Goal: Obtain resource: Download file/media

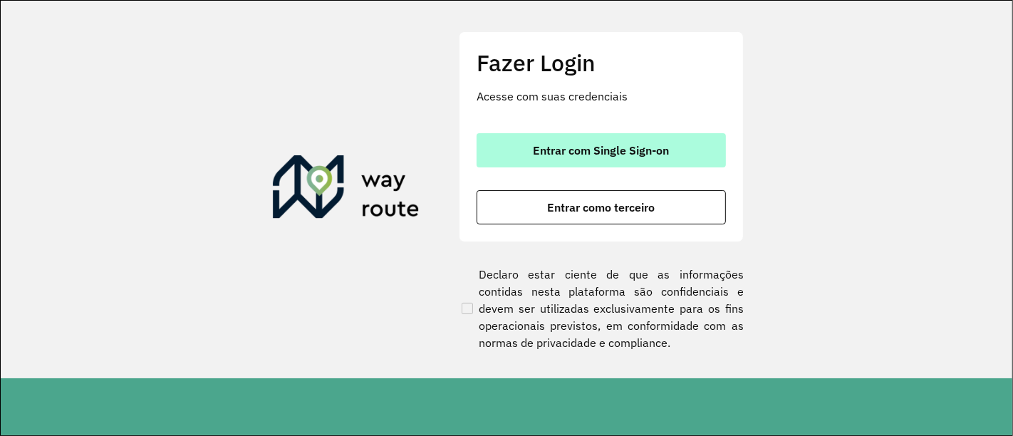
click at [647, 145] on span "Entrar com Single Sign-on" at bounding box center [601, 150] width 136 height 11
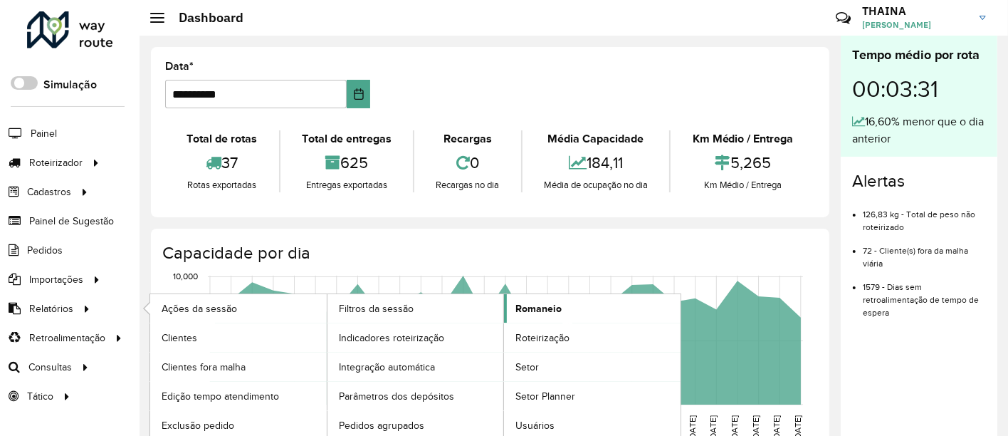
click at [541, 303] on span "Romaneio" at bounding box center [539, 308] width 46 height 15
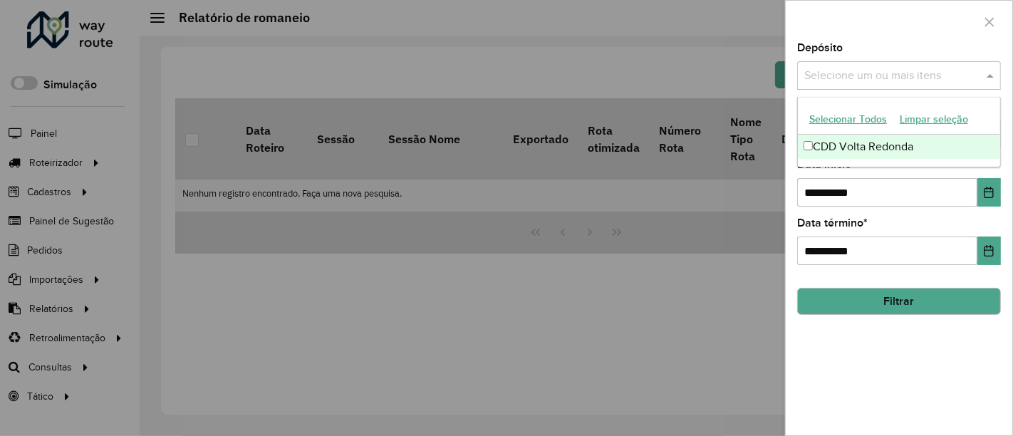
click at [860, 78] on input "text" at bounding box center [891, 76] width 182 height 17
click at [848, 142] on div "CDD Volta Redonda" at bounding box center [899, 147] width 203 height 24
click at [847, 167] on label "Data início *" at bounding box center [826, 164] width 58 height 17
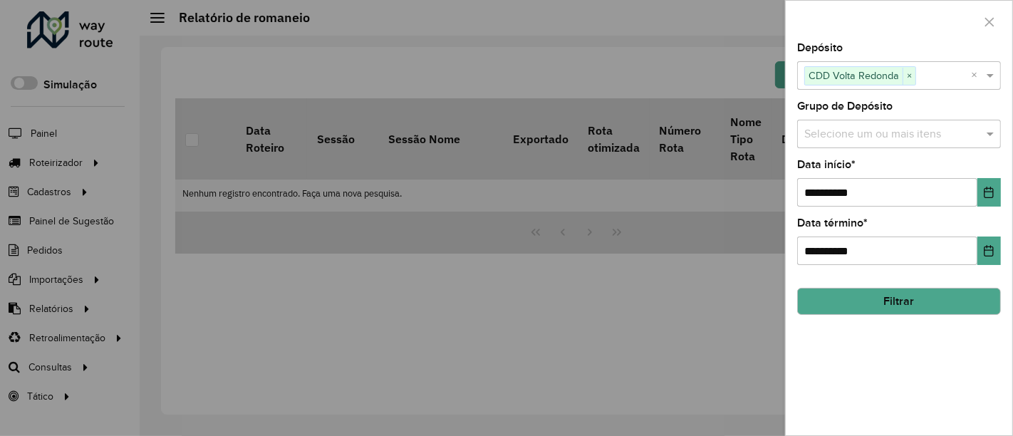
click at [852, 133] on input "text" at bounding box center [891, 134] width 182 height 17
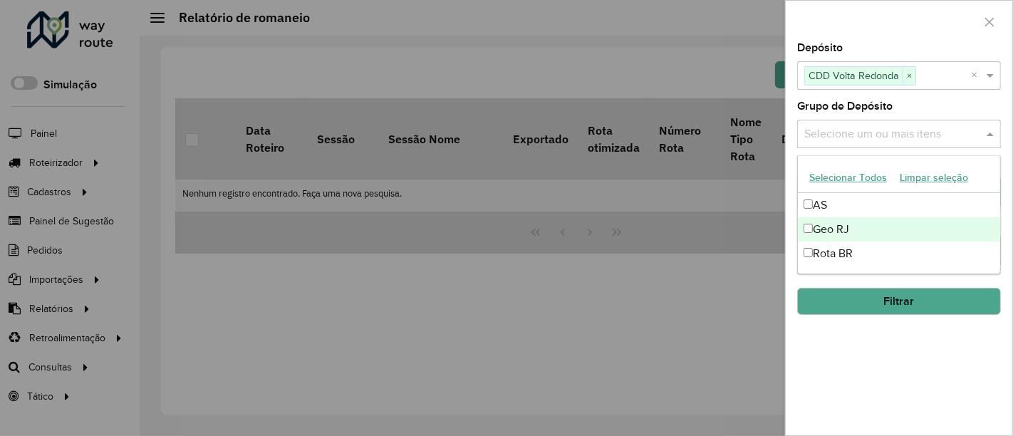
click at [824, 231] on div "Geo RJ" at bounding box center [899, 229] width 203 height 24
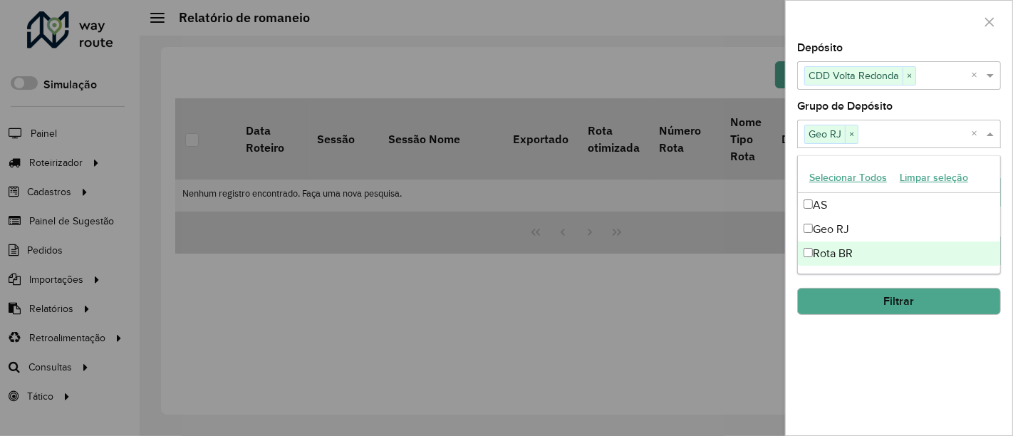
click at [874, 362] on div "**********" at bounding box center [898, 239] width 226 height 392
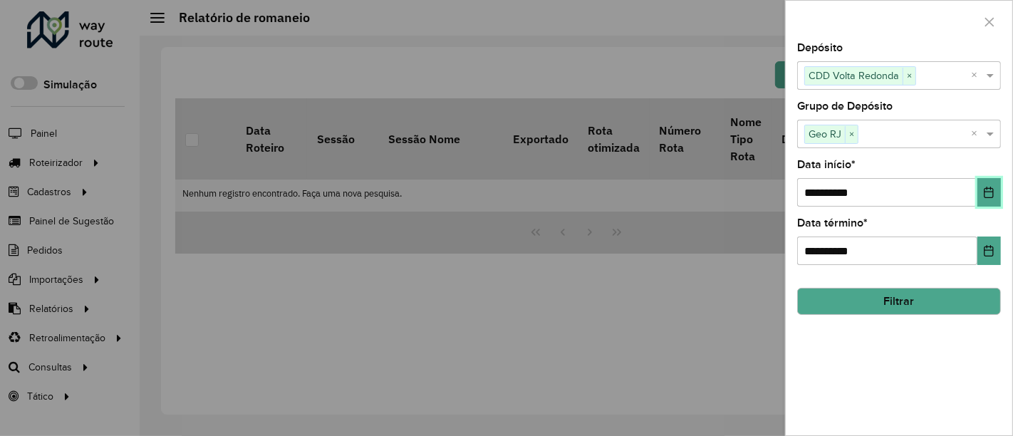
click at [991, 197] on icon "Choose Date" at bounding box center [988, 192] width 11 height 11
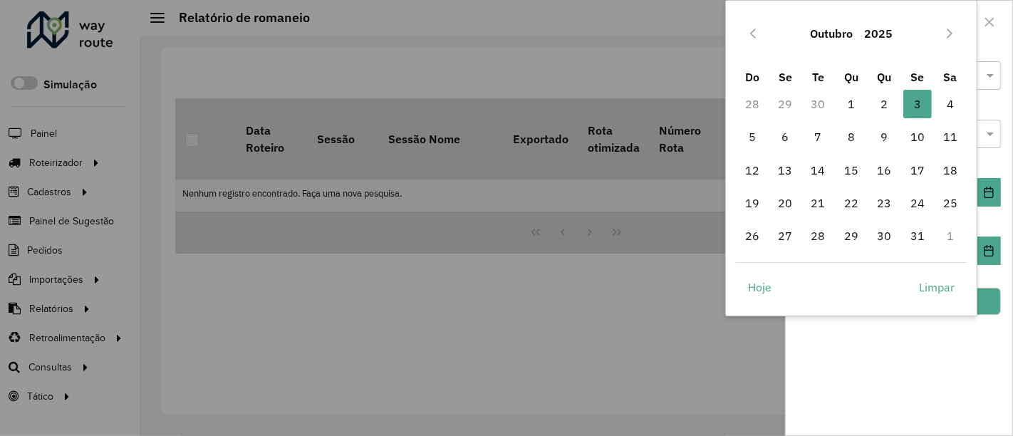
drag, startPoint x: 855, startPoint y: 98, endPoint x: 966, endPoint y: 197, distance: 149.3
click at [855, 98] on span "1" at bounding box center [851, 104] width 28 height 28
type input "**********"
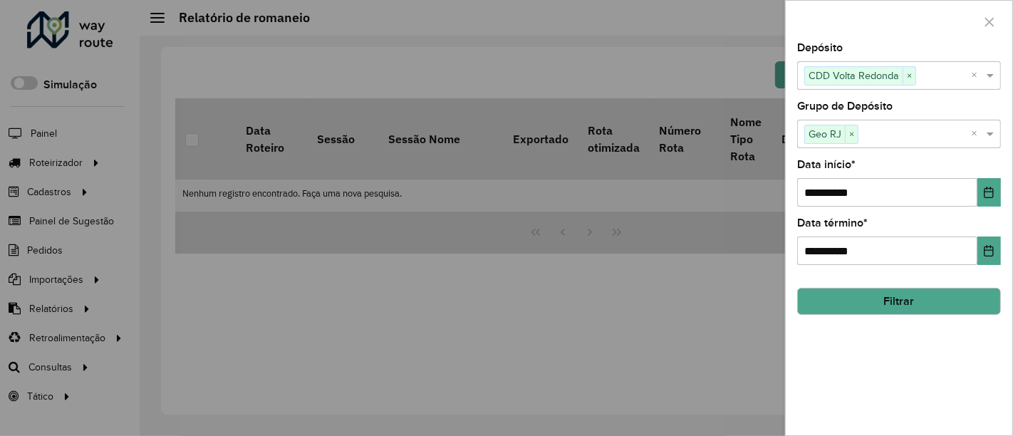
click at [973, 297] on button "Filtrar" at bounding box center [899, 301] width 204 height 27
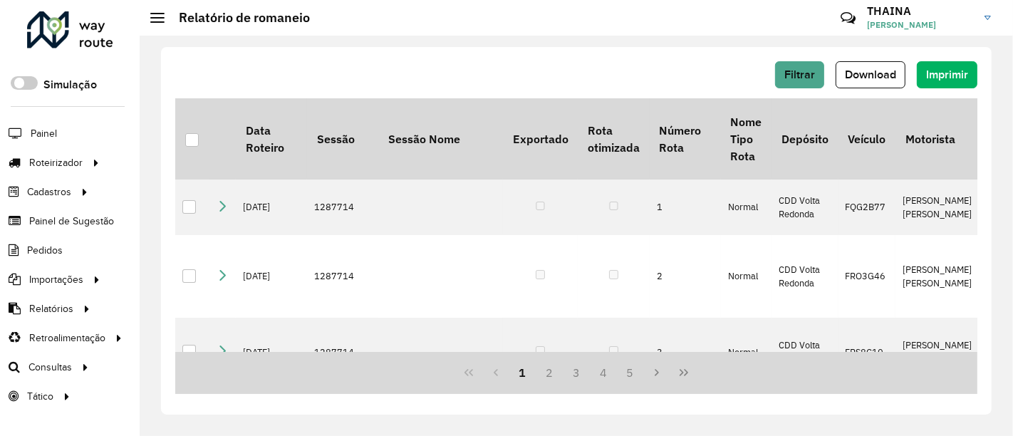
drag, startPoint x: 912, startPoint y: 64, endPoint x: 906, endPoint y: 68, distance: 7.3
click at [911, 66] on div "Filtrar Download Imprimir" at bounding box center [576, 74] width 802 height 27
click at [901, 69] on button "Download" at bounding box center [870, 74] width 70 height 27
